Goal: Information Seeking & Learning: Learn about a topic

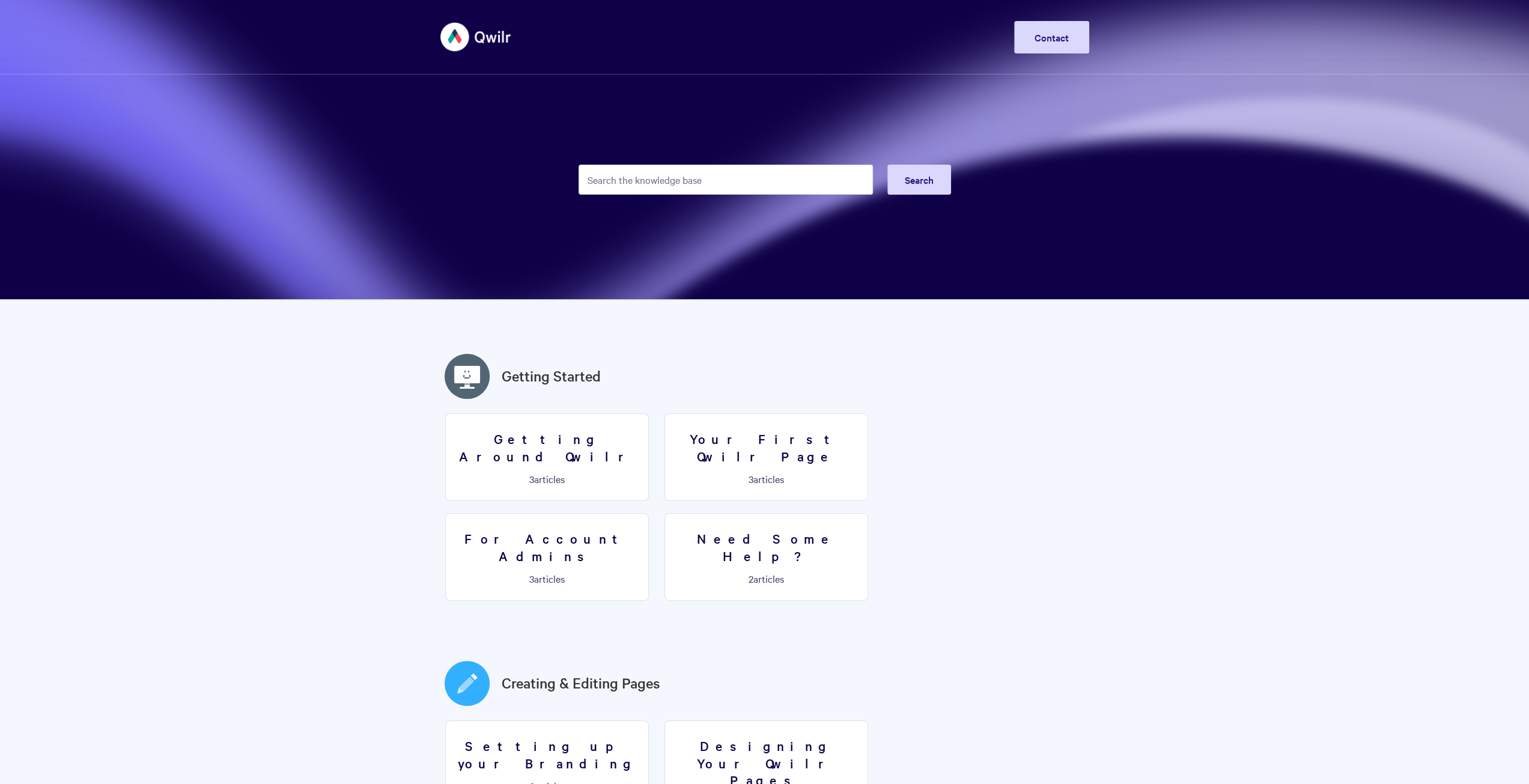
click at [672, 187] on input "Search the knowledge base" at bounding box center [725, 180] width 294 height 30
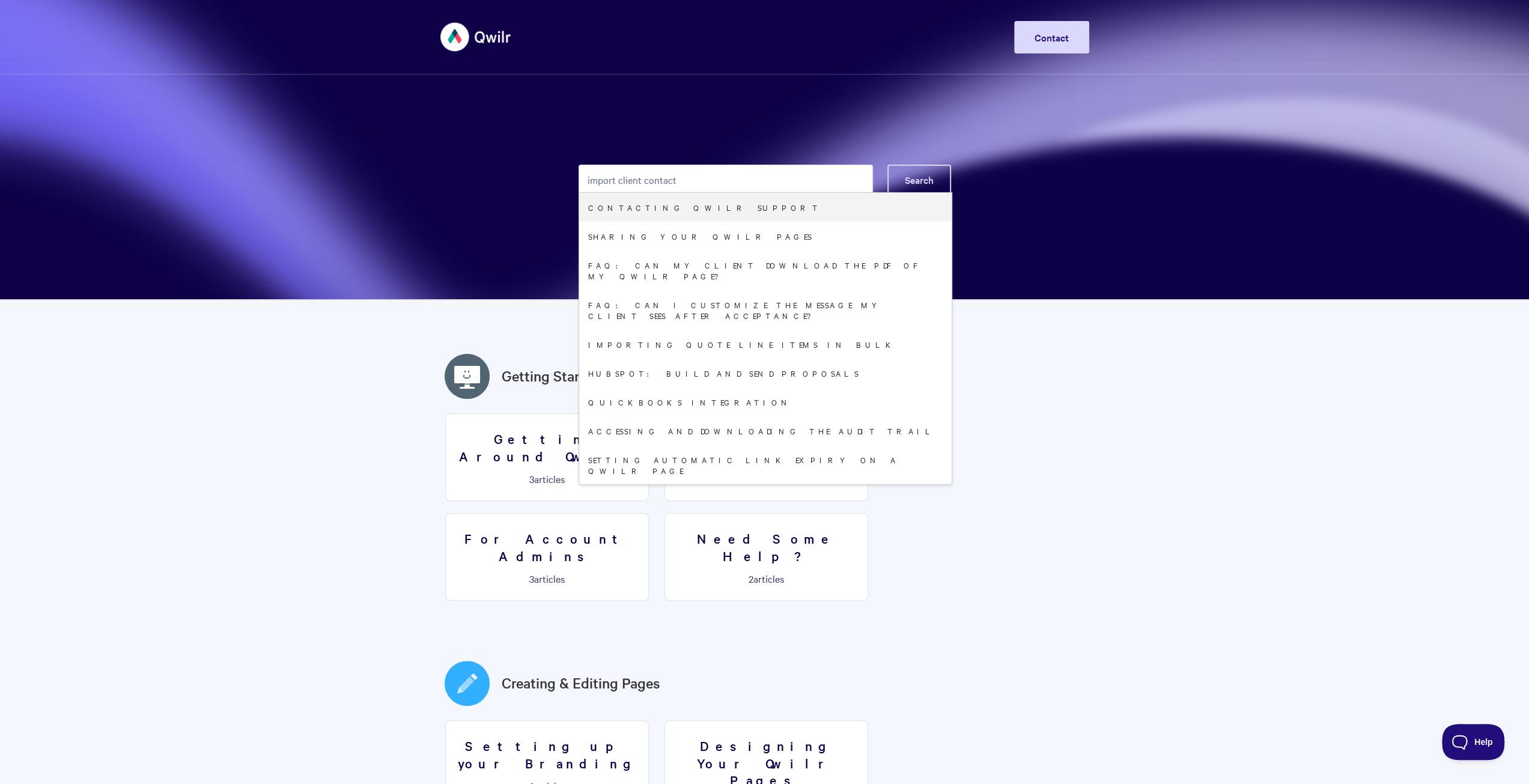
type input "import client contact"
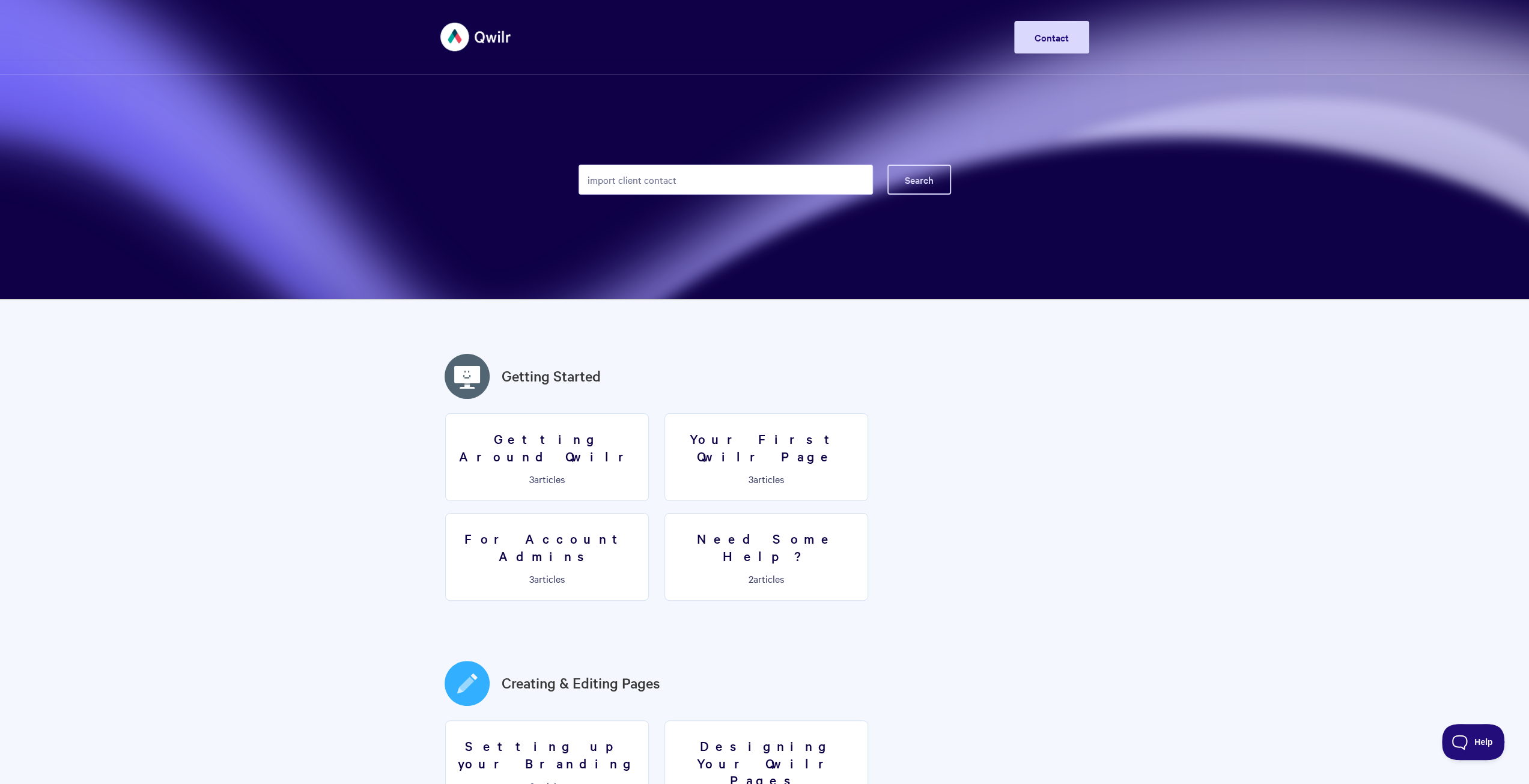
click at [920, 171] on button "Search" at bounding box center [919, 180] width 64 height 30
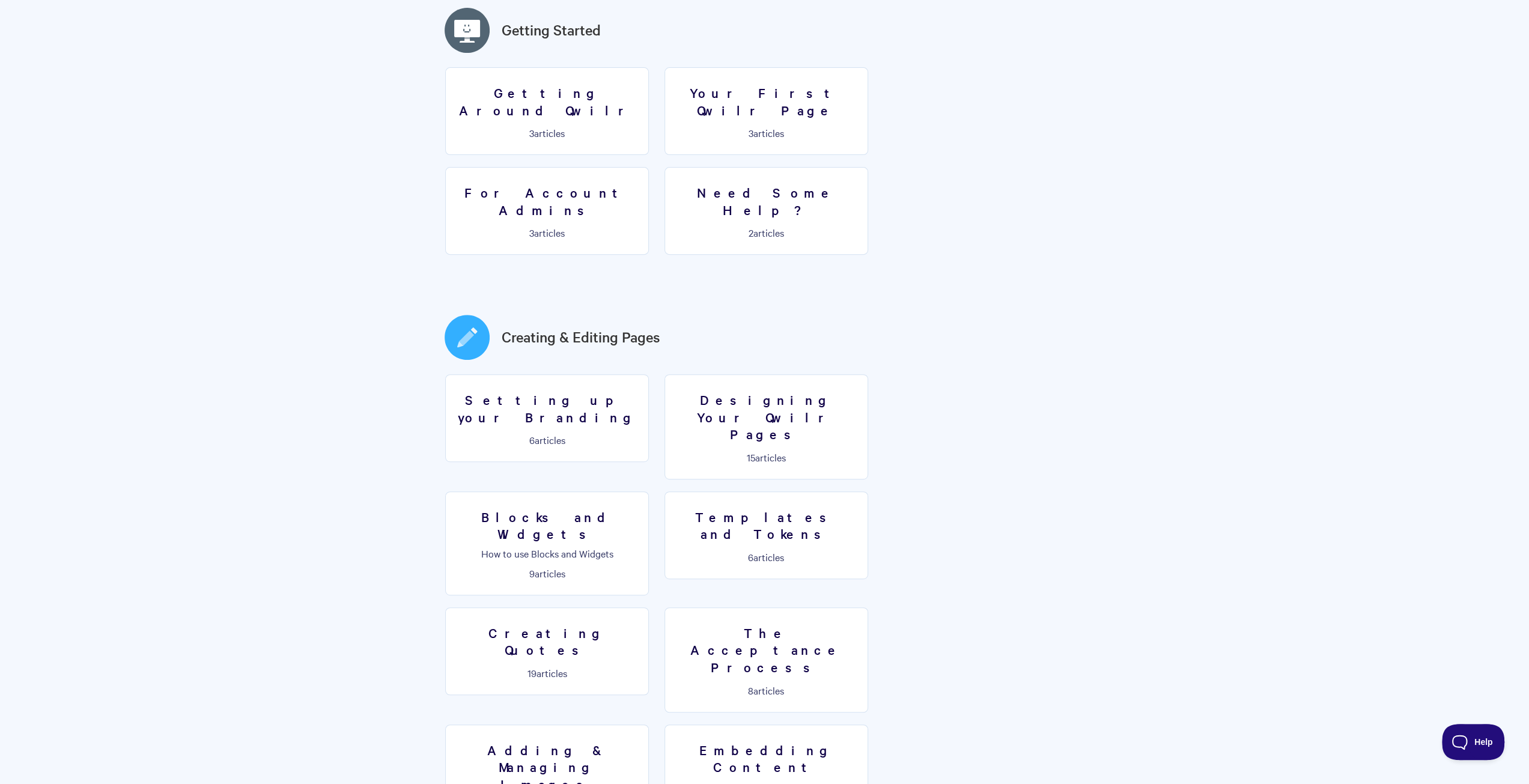
scroll to position [340, 0]
